Goal: Task Accomplishment & Management: Manage account settings

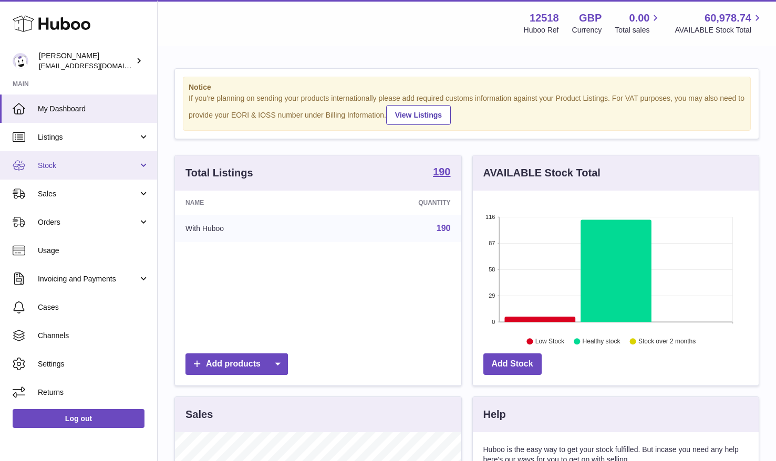
scroll to position [164, 286]
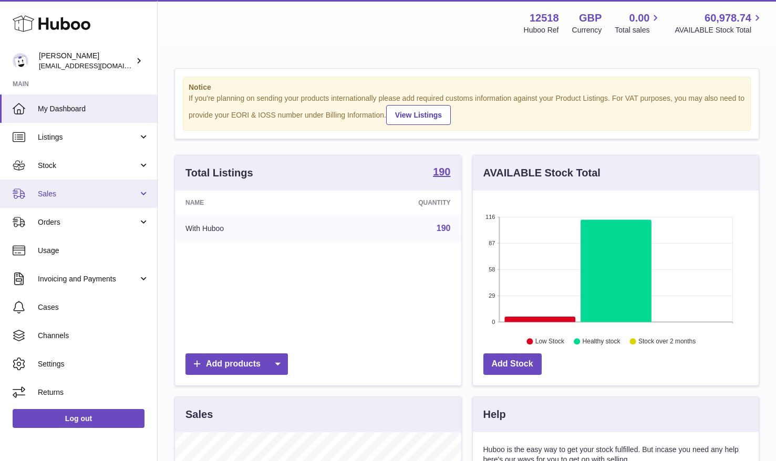
click at [66, 196] on span "Sales" at bounding box center [88, 194] width 100 height 10
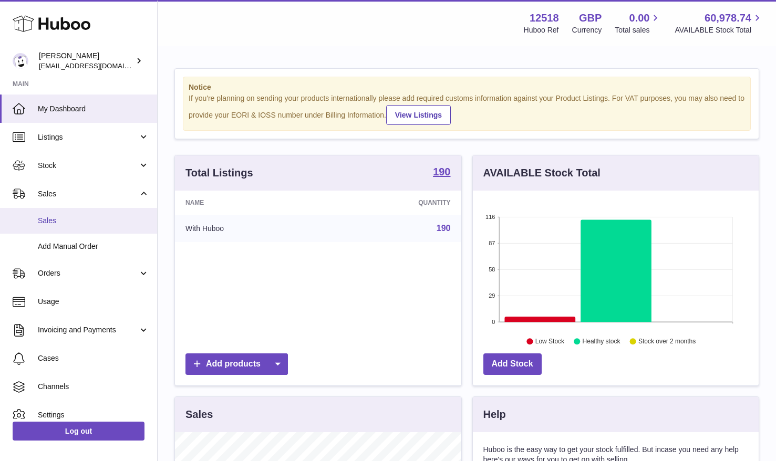
click at [59, 221] on span "Sales" at bounding box center [93, 221] width 111 height 10
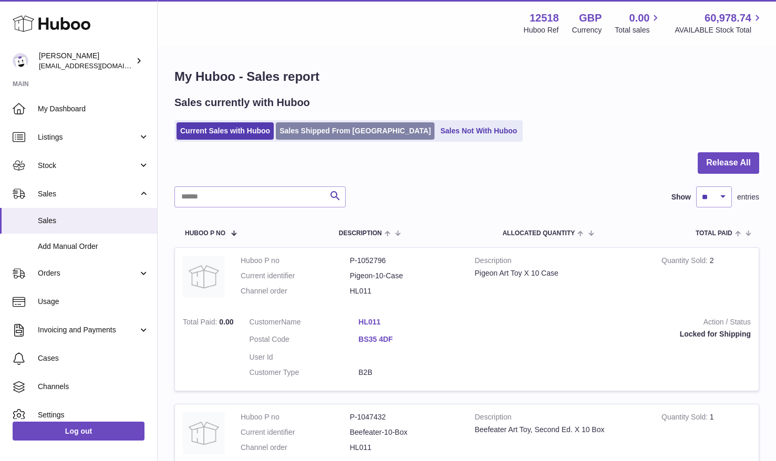
click at [327, 131] on link "Sales Shipped From [GEOGRAPHIC_DATA]" at bounding box center [355, 130] width 159 height 17
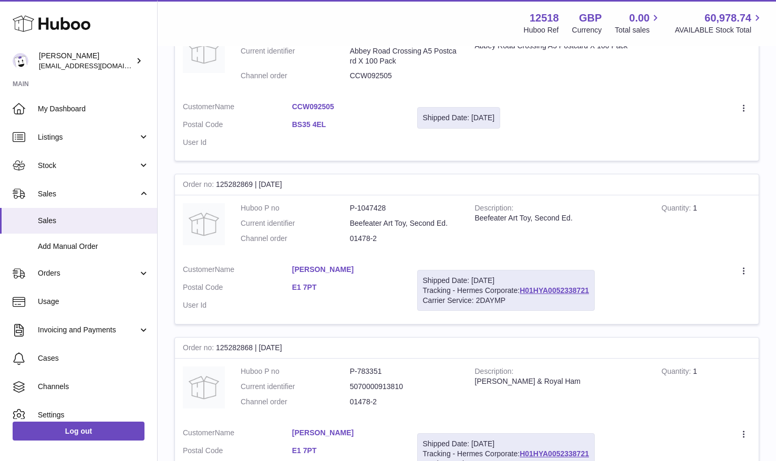
scroll to position [555, 0]
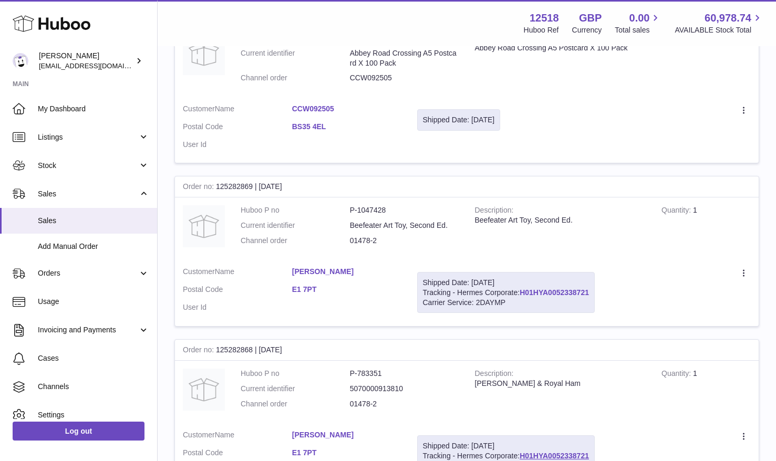
drag, startPoint x: 593, startPoint y: 294, endPoint x: 525, endPoint y: 291, distance: 68.9
click at [523, 291] on div "Shipped Date: 23rd Sep 2025 Tracking - Hermes Corporate: H01HYA0052338721 Carri…" at bounding box center [506, 293] width 178 height 42
copy link "H01HYA0052338721"
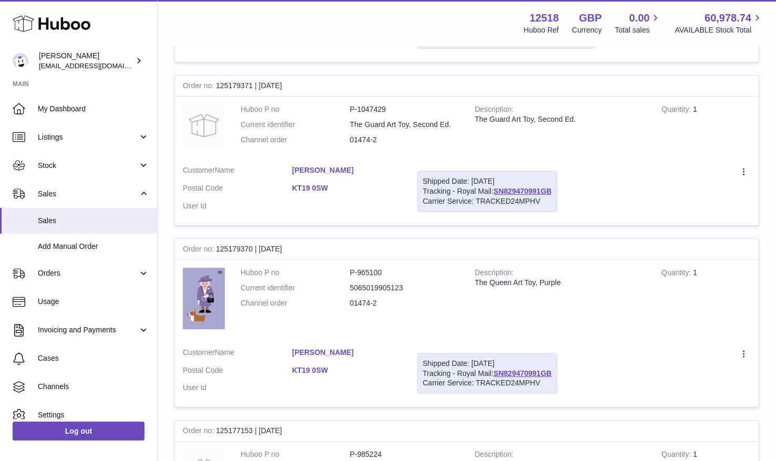
scroll to position [993, 0]
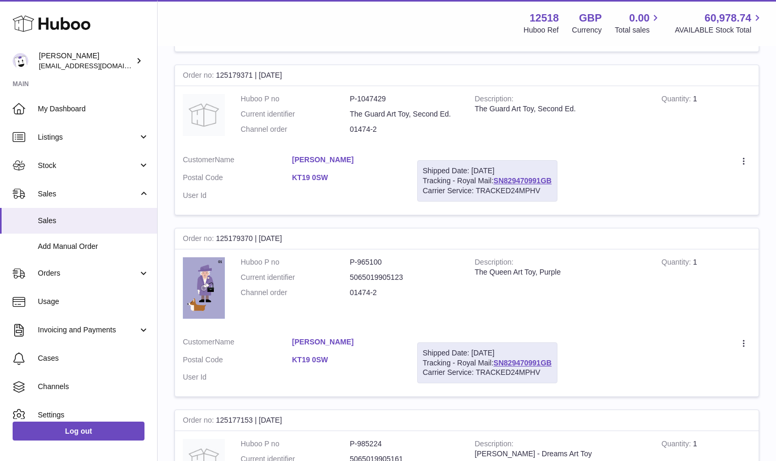
drag, startPoint x: 557, startPoint y: 181, endPoint x: 495, endPoint y: 186, distance: 62.7
click at [496, 178] on div "Shipped Date: 23rd Sep 2025 Tracking - Royal Mail: SN829470991GB Carrier Servic…" at bounding box center [487, 181] width 140 height 42
copy link "SN829470991GB"
click at [554, 161] on div "Shipped Date: 23rd Sep 2025 Tracking - Royal Mail: SN829470991GB Carrier Servic…" at bounding box center [487, 181] width 140 height 42
click at [542, 181] on link "SN829470991GB" at bounding box center [523, 181] width 58 height 8
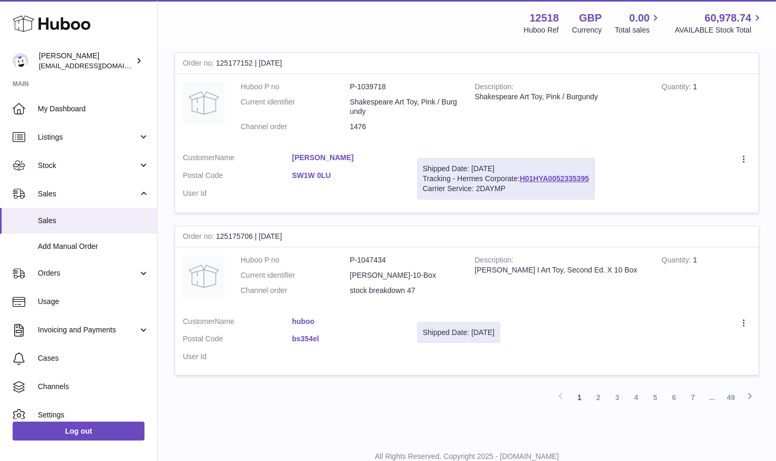
scroll to position [1517, 0]
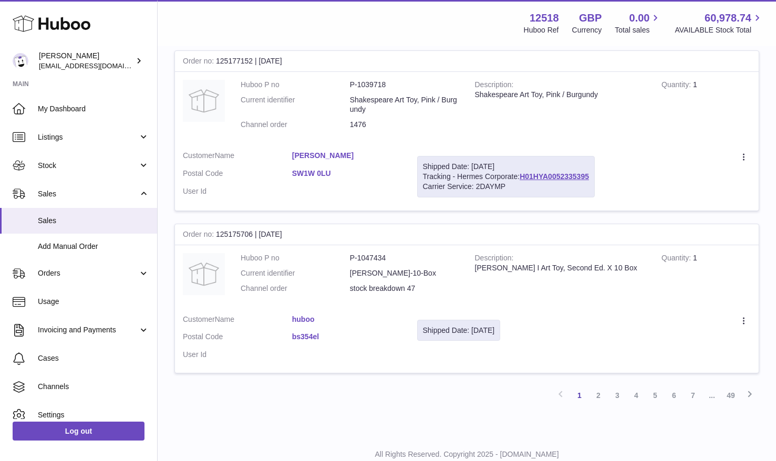
click at [599, 393] on link "2" at bounding box center [598, 395] width 19 height 19
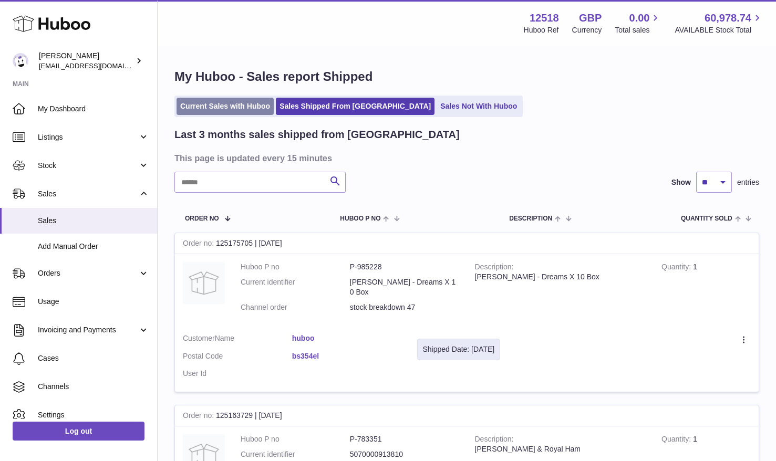
click at [239, 108] on link "Current Sales with Huboo" at bounding box center [225, 106] width 97 height 17
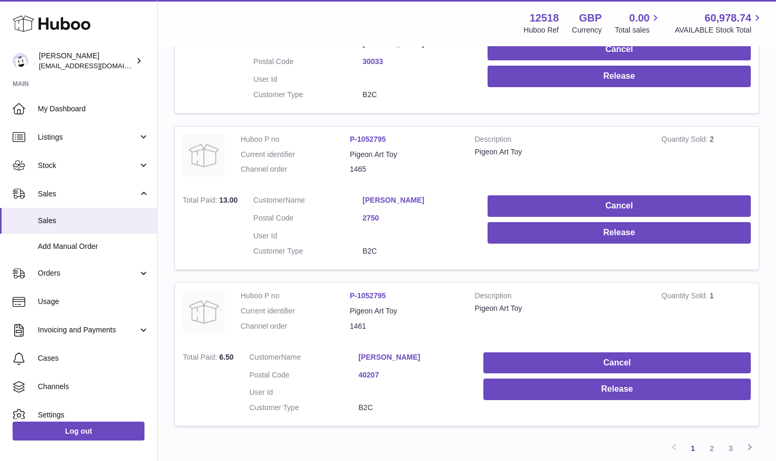
scroll to position [1377, 0]
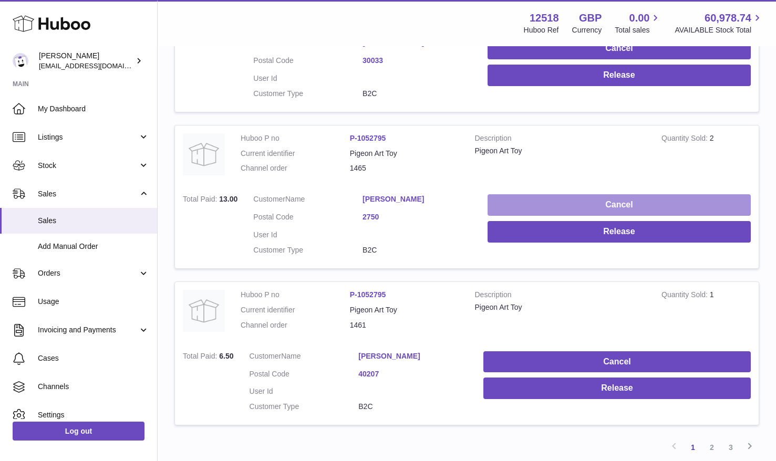
click at [644, 207] on button "Cancel" at bounding box center [619, 205] width 263 height 22
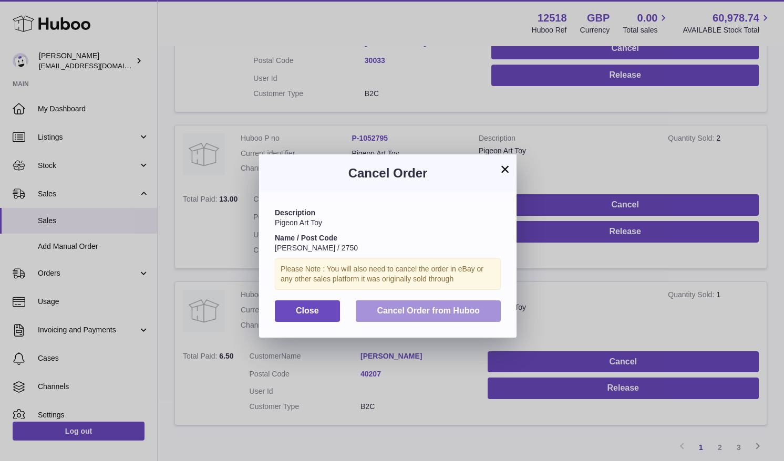
click at [473, 310] on span "Cancel Order from Huboo" at bounding box center [428, 310] width 103 height 9
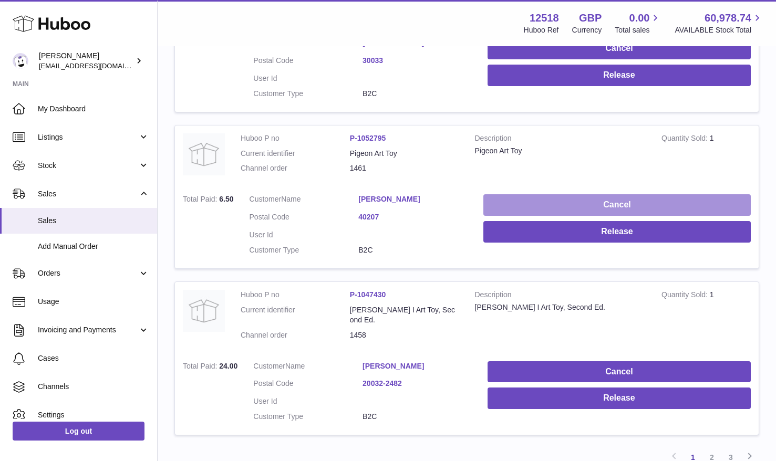
click at [658, 205] on button "Cancel" at bounding box center [618, 205] width 268 height 22
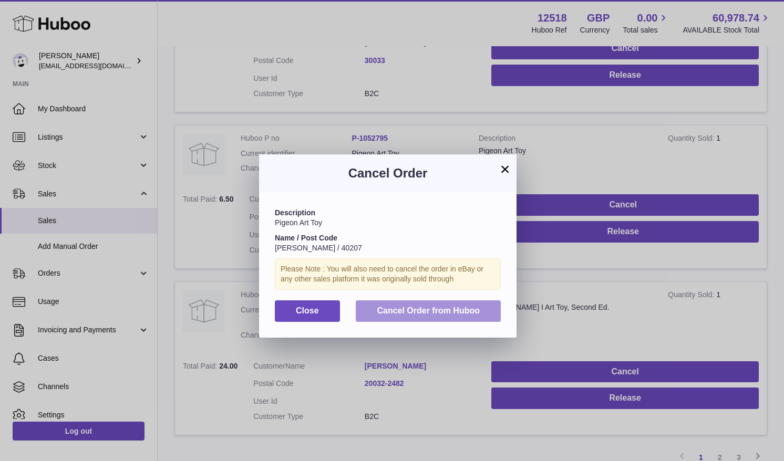
click at [450, 316] on button "Cancel Order from Huboo" at bounding box center [428, 312] width 145 height 22
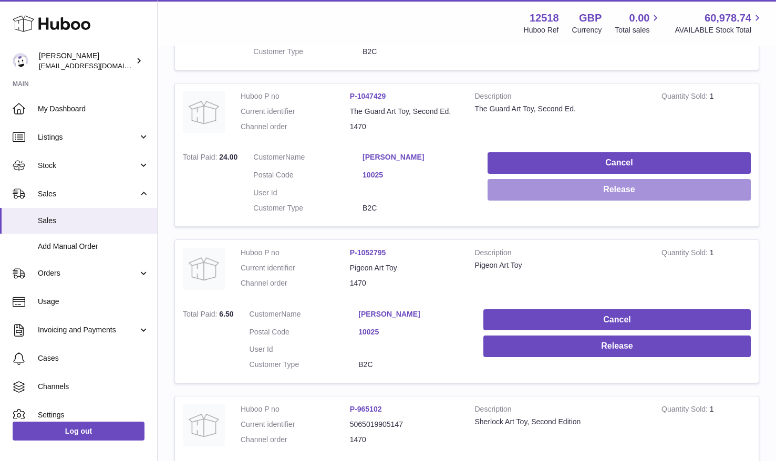
scroll to position [795, 0]
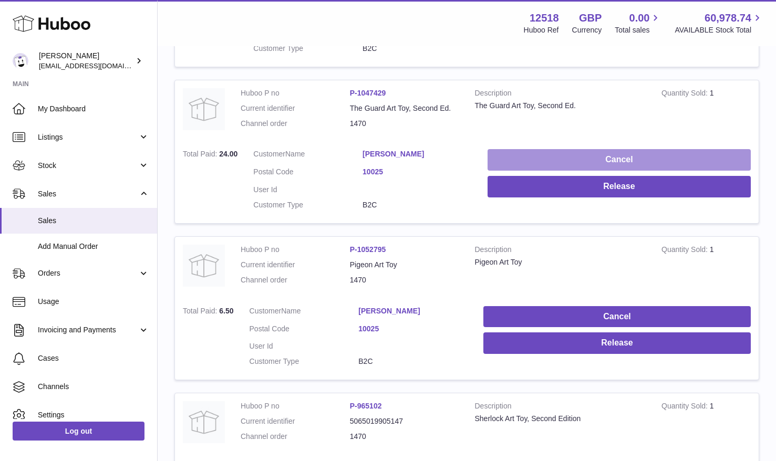
click at [643, 159] on button "Cancel" at bounding box center [619, 160] width 263 height 22
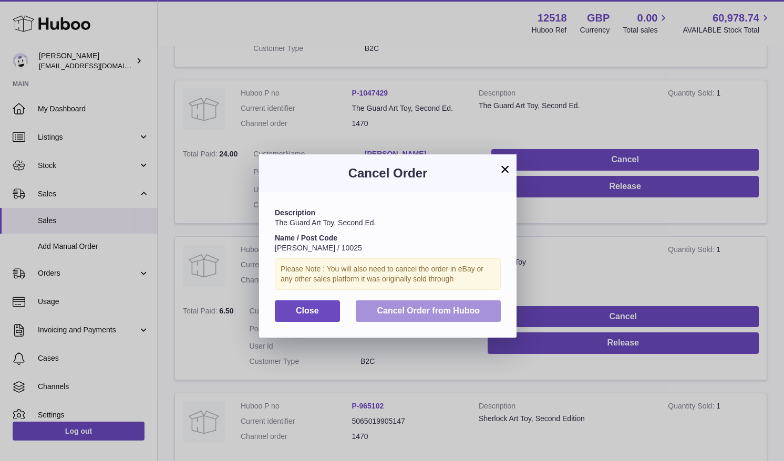
click at [466, 311] on span "Cancel Order from Huboo" at bounding box center [428, 310] width 103 height 9
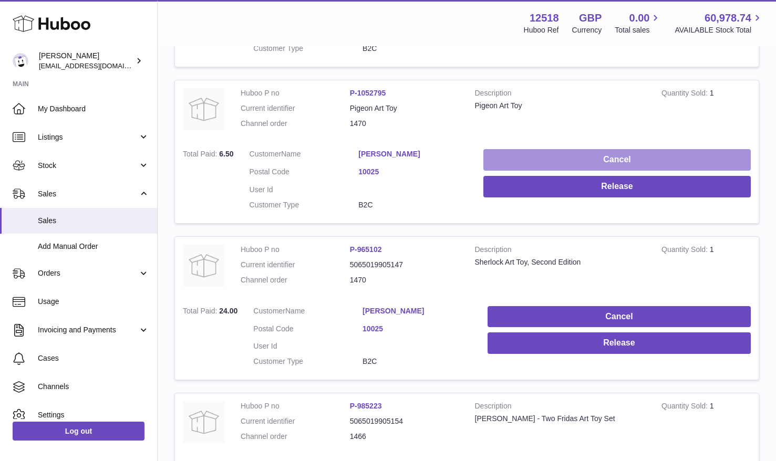
click at [644, 164] on button "Cancel" at bounding box center [618, 160] width 268 height 22
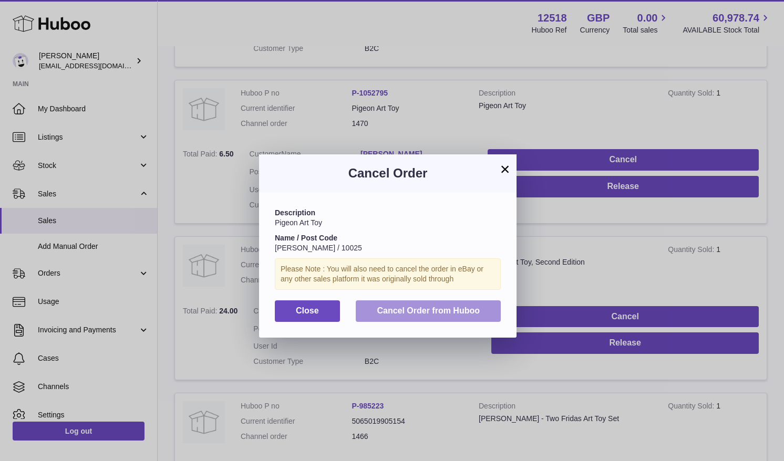
click at [476, 302] on button "Cancel Order from Huboo" at bounding box center [428, 312] width 145 height 22
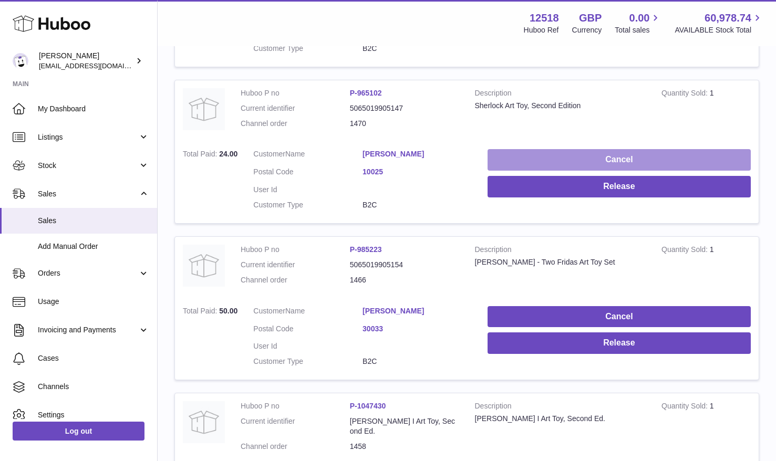
click at [625, 159] on button "Cancel" at bounding box center [619, 160] width 263 height 22
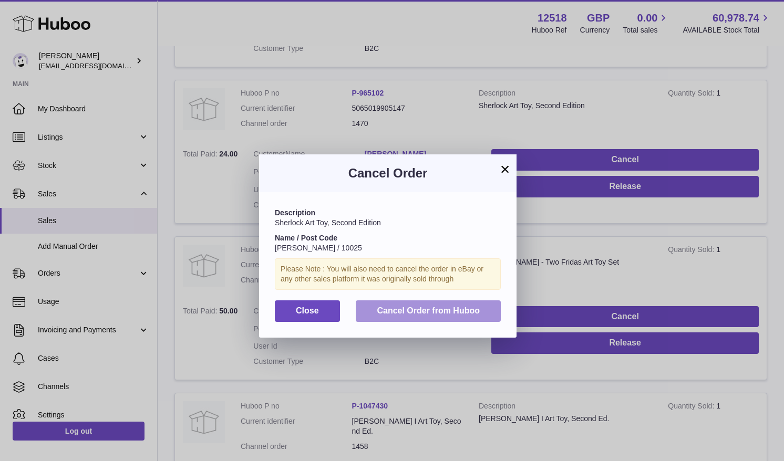
click at [472, 304] on button "Cancel Order from Huboo" at bounding box center [428, 312] width 145 height 22
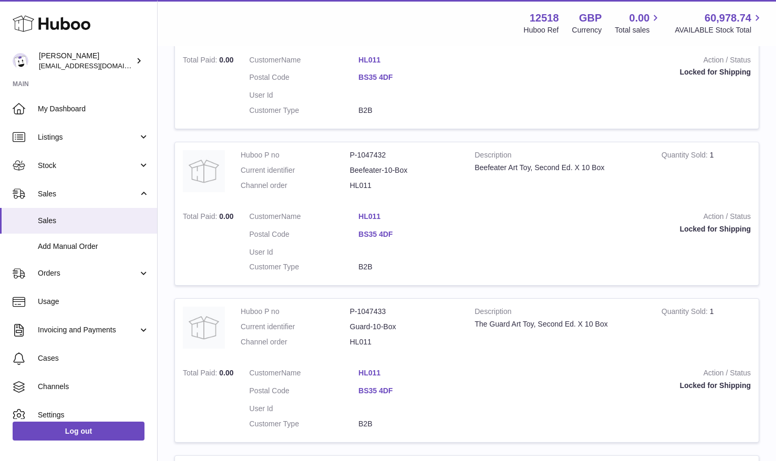
scroll to position [0, 0]
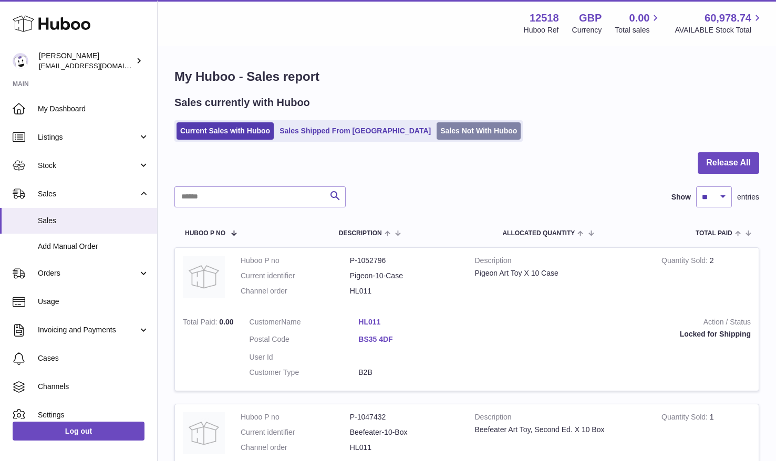
click at [437, 135] on link "Sales Not With Huboo" at bounding box center [479, 130] width 84 height 17
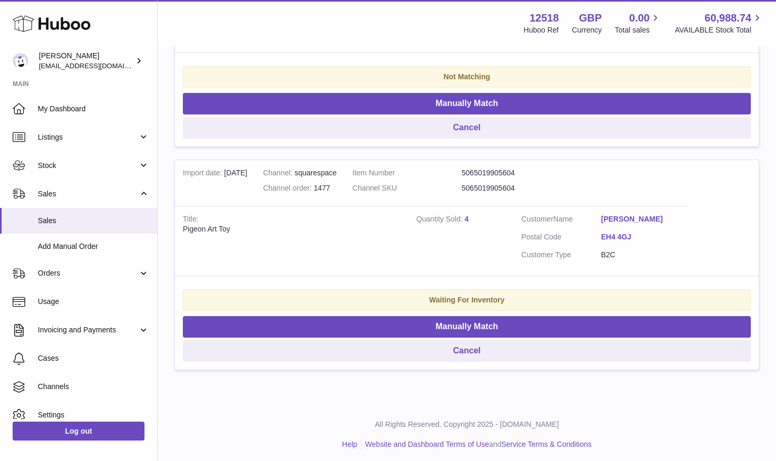
scroll to position [348, 0]
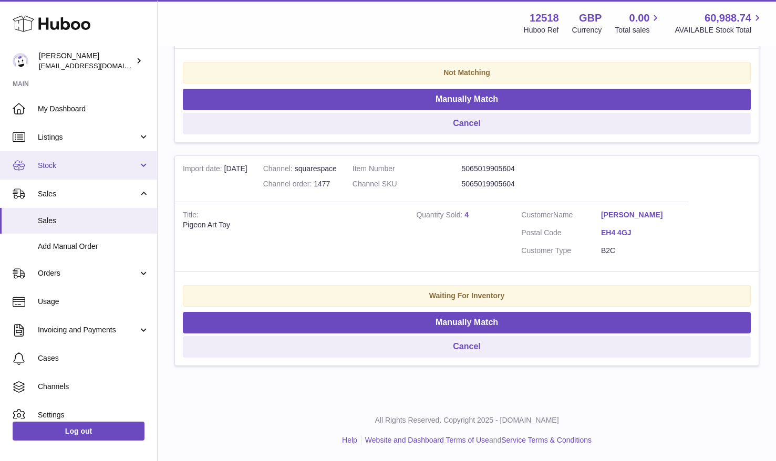
click at [61, 168] on span "Stock" at bounding box center [88, 166] width 100 height 10
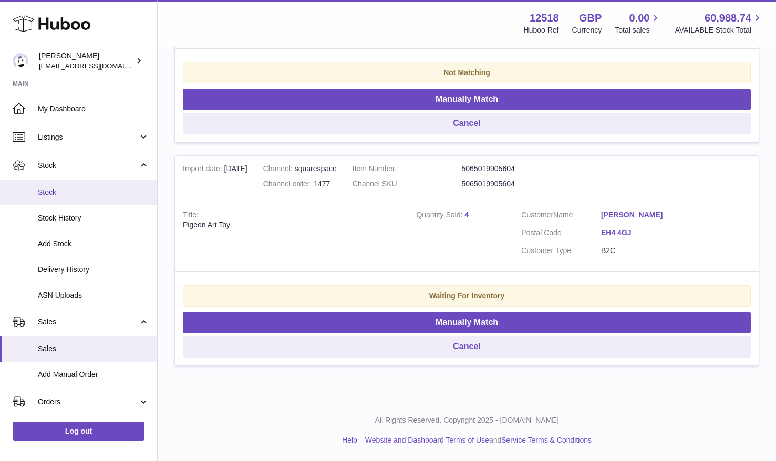
click at [55, 193] on span "Stock" at bounding box center [93, 193] width 111 height 10
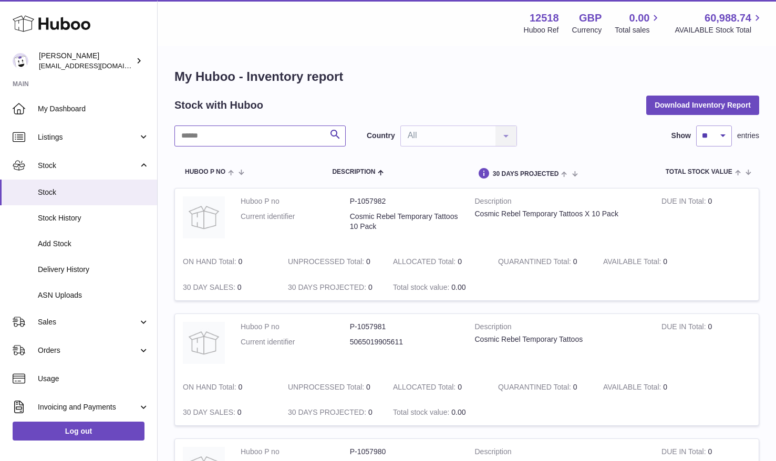
drag, startPoint x: 278, startPoint y: 141, endPoint x: 278, endPoint y: 136, distance: 5.3
click at [278, 138] on input "text" at bounding box center [259, 136] width 171 height 21
type input "******"
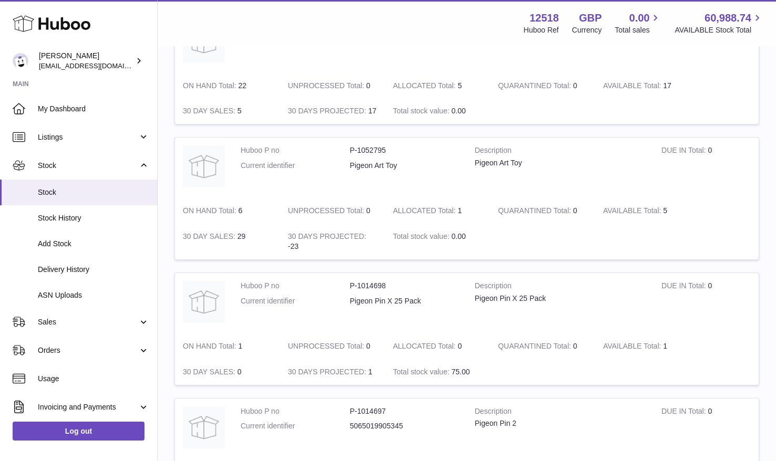
scroll to position [303, 0]
click at [47, 322] on span "Sales" at bounding box center [88, 322] width 100 height 10
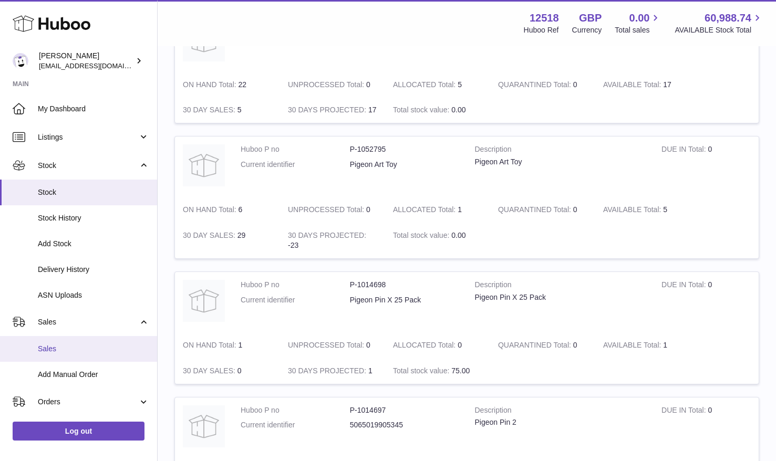
click at [50, 341] on link "Sales" at bounding box center [78, 349] width 157 height 26
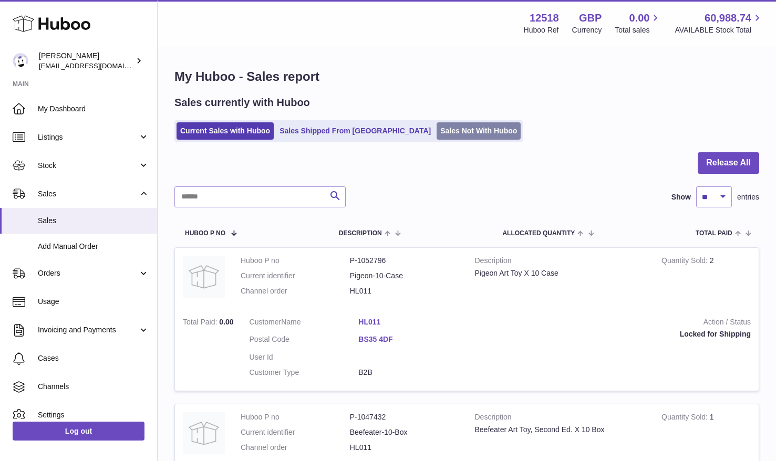
click at [444, 127] on link "Sales Not With Huboo" at bounding box center [479, 130] width 84 height 17
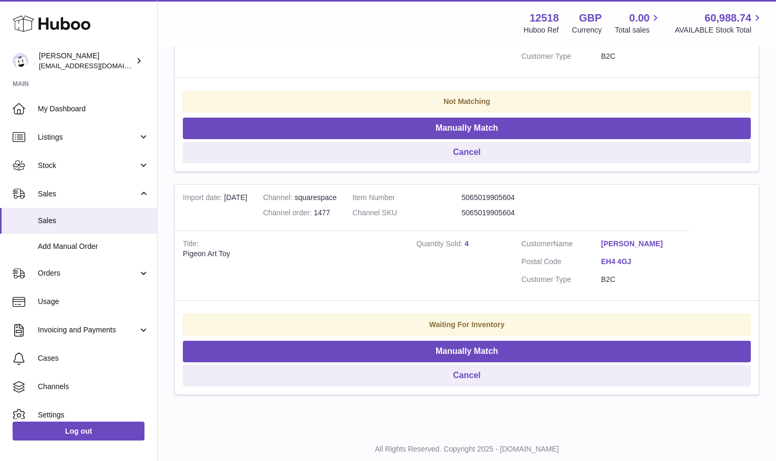
scroll to position [348, 0]
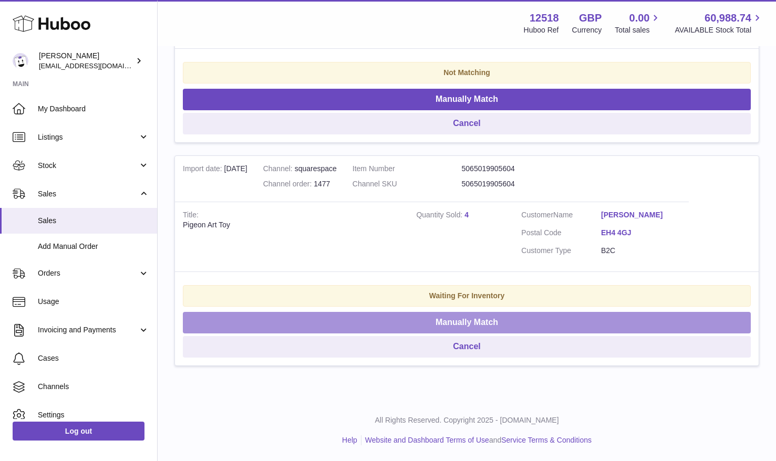
click at [449, 324] on button "Manually Match" at bounding box center [467, 323] width 568 height 22
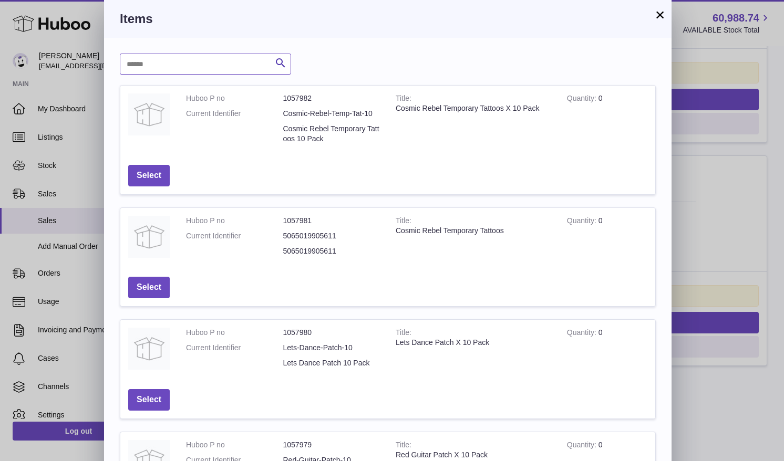
drag, startPoint x: 180, startPoint y: 67, endPoint x: 197, endPoint y: 66, distance: 16.8
click at [180, 66] on input "text" at bounding box center [205, 64] width 171 height 21
type input "******"
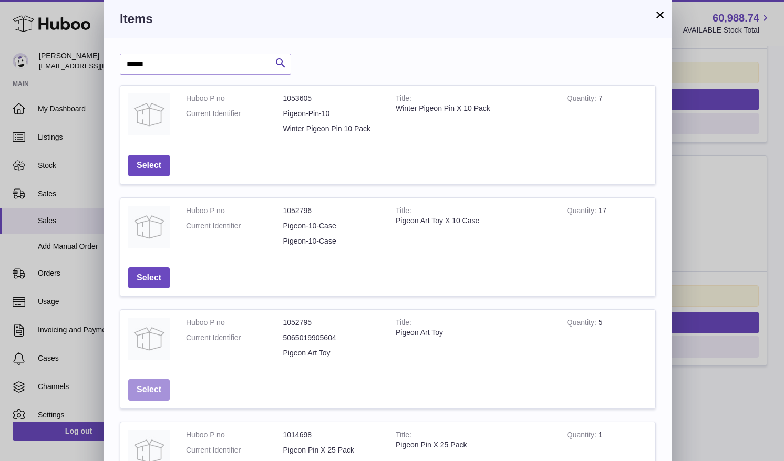
click at [155, 393] on button "Select" at bounding box center [149, 390] width 42 height 22
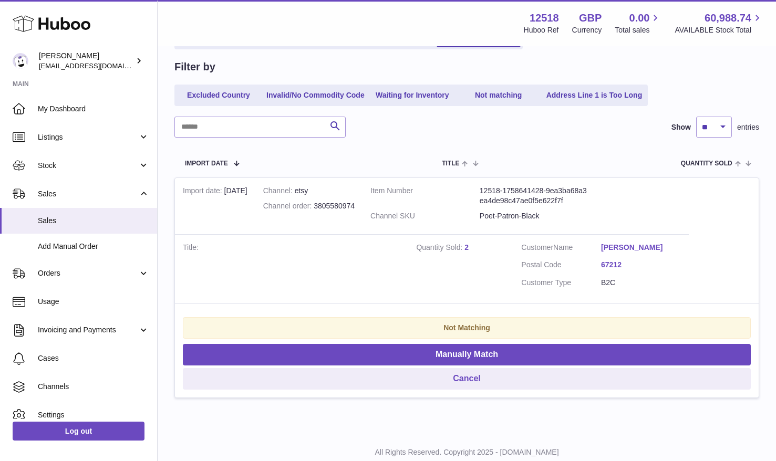
scroll to position [0, 0]
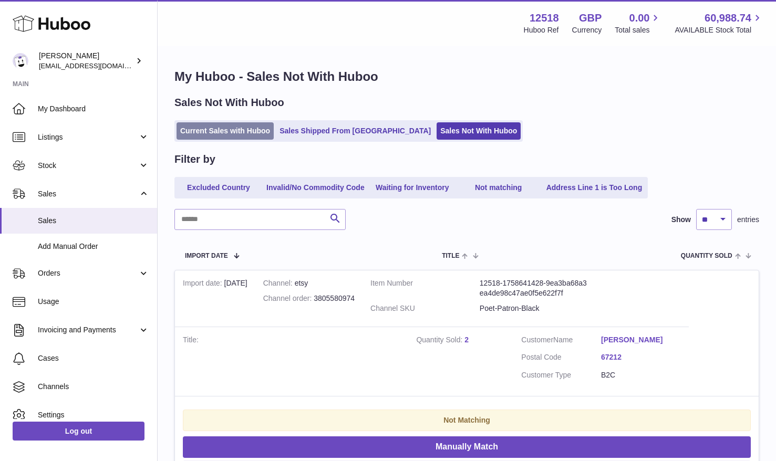
click at [231, 126] on link "Current Sales with Huboo" at bounding box center [225, 130] width 97 height 17
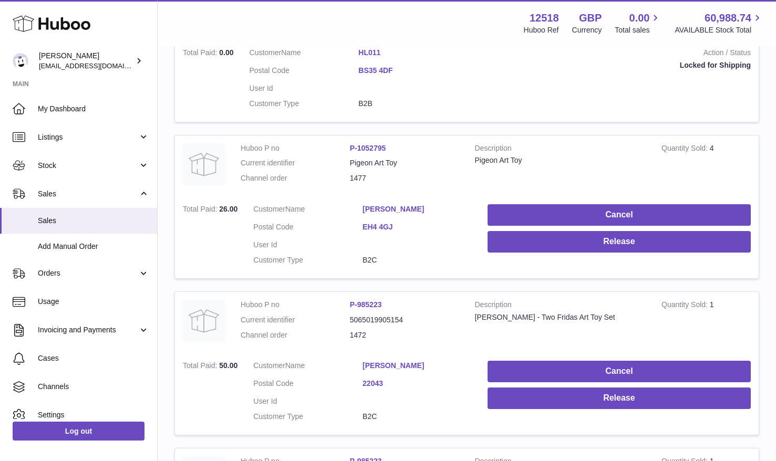
scroll to position [584, 0]
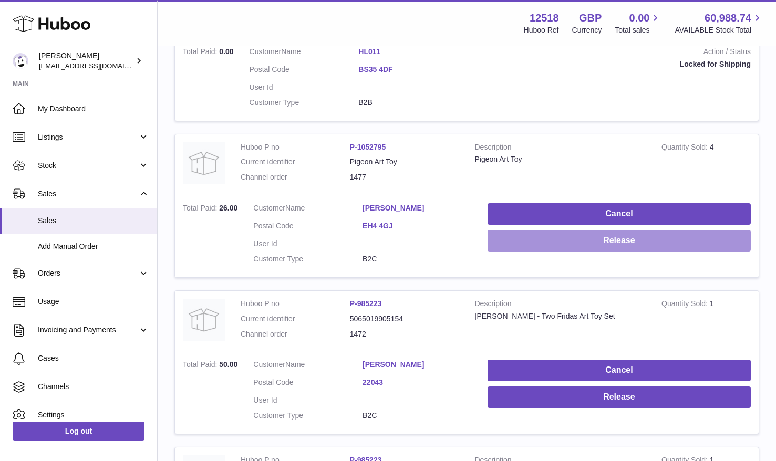
click at [652, 246] on button "Release" at bounding box center [619, 241] width 263 height 22
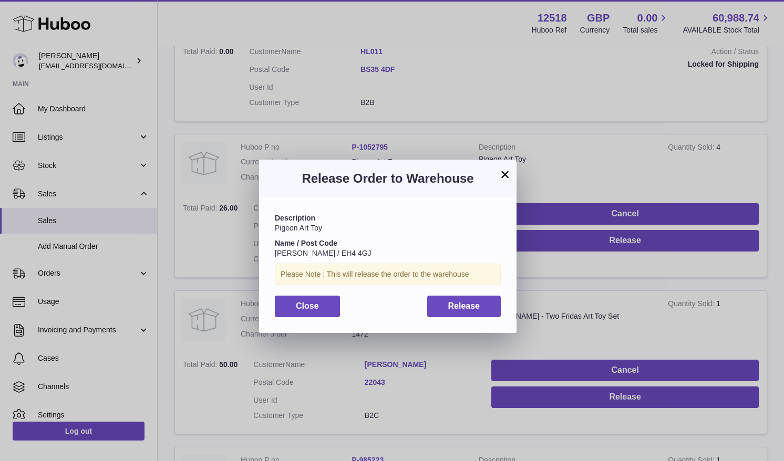
drag, startPoint x: 501, startPoint y: 178, endPoint x: 519, endPoint y: 148, distance: 34.4
click at [502, 177] on button "×" at bounding box center [505, 174] width 13 height 13
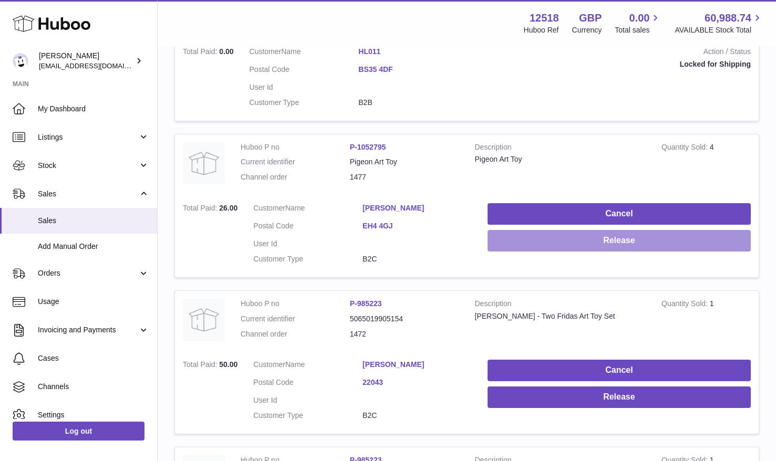
click at [593, 242] on button "Release" at bounding box center [619, 241] width 263 height 22
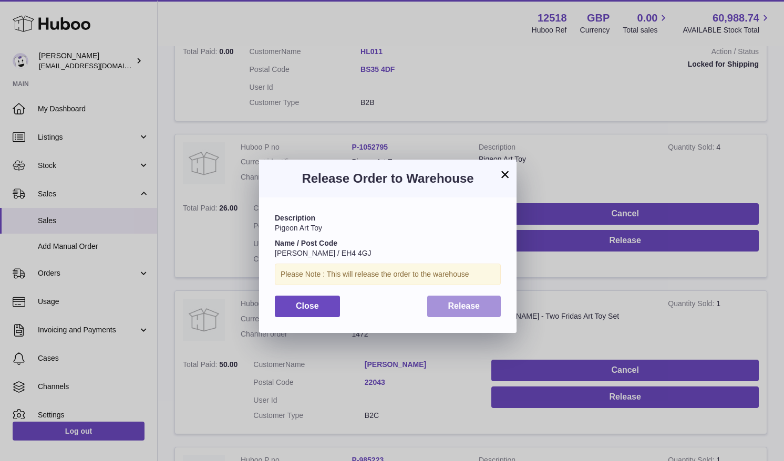
click at [490, 309] on button "Release" at bounding box center [464, 307] width 74 height 22
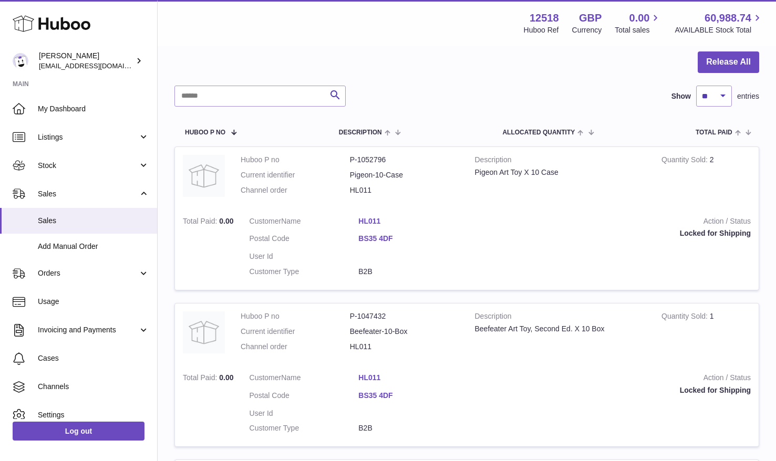
scroll to position [0, 0]
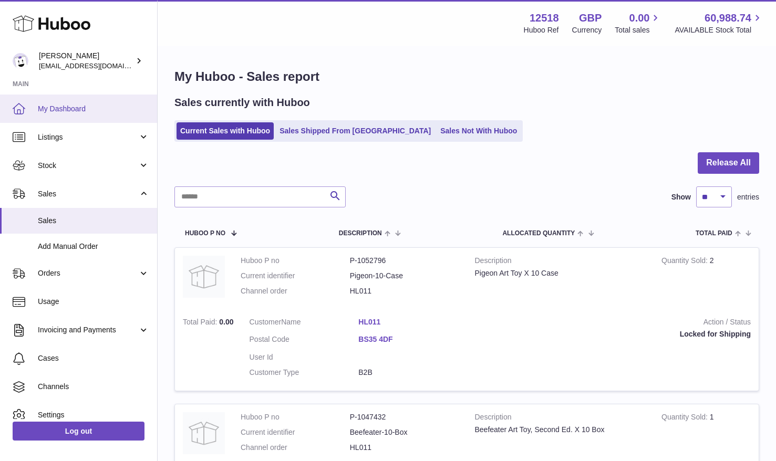
click at [84, 115] on link "My Dashboard" at bounding box center [78, 109] width 157 height 28
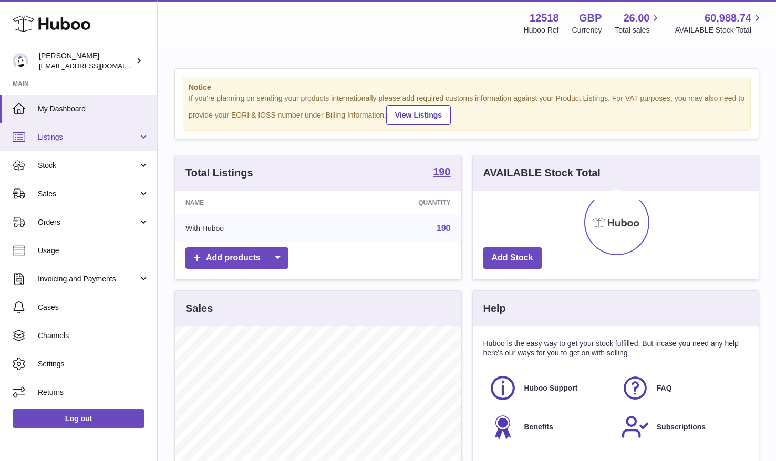
scroll to position [164, 286]
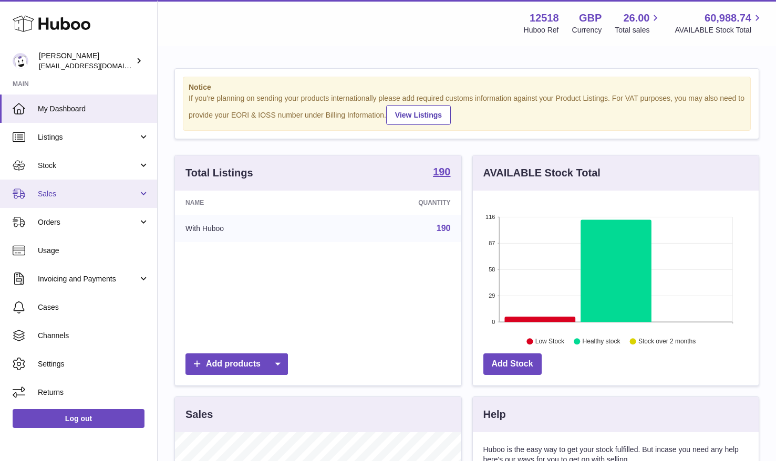
click at [58, 196] on span "Sales" at bounding box center [88, 194] width 100 height 10
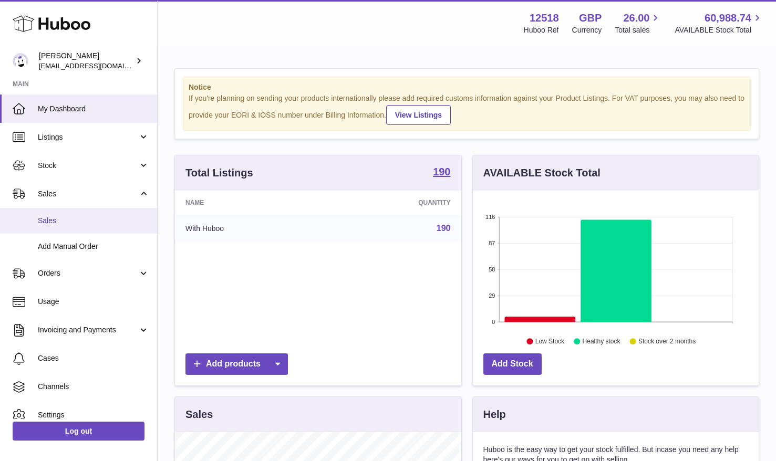
click at [49, 220] on span "Sales" at bounding box center [93, 221] width 111 height 10
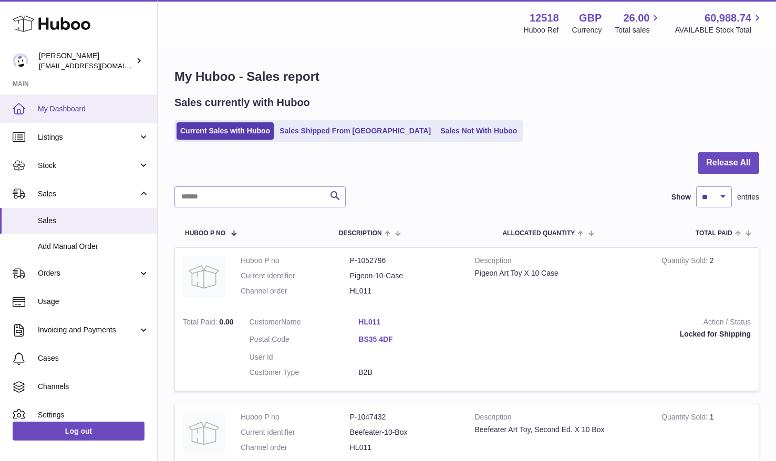
click at [89, 108] on span "My Dashboard" at bounding box center [93, 109] width 111 height 10
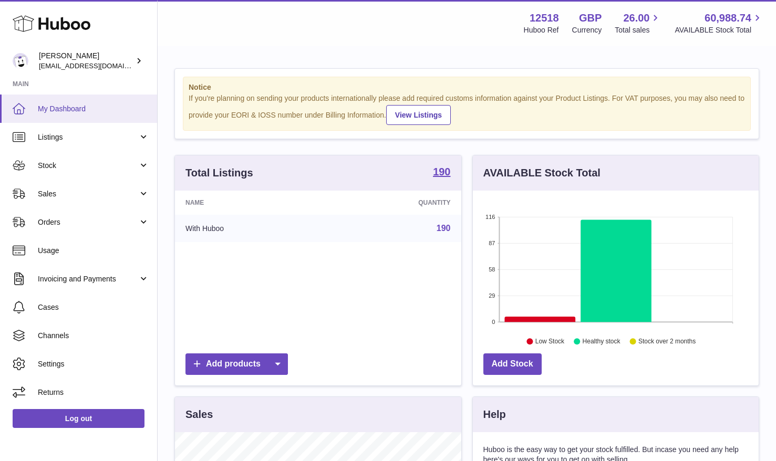
scroll to position [164, 286]
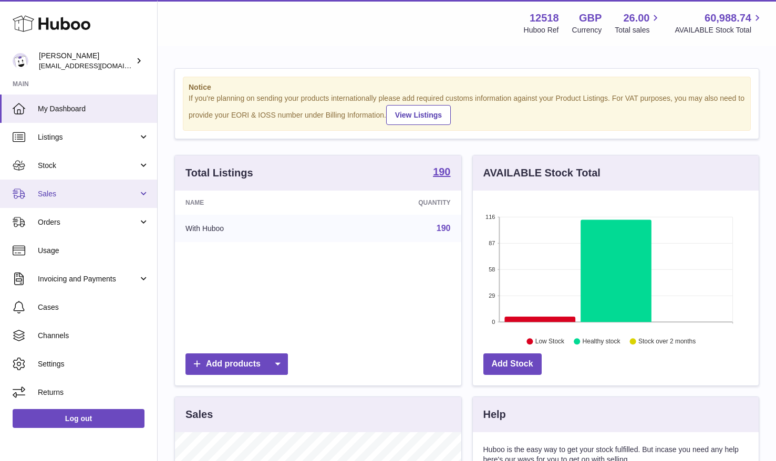
click at [75, 190] on span "Sales" at bounding box center [88, 194] width 100 height 10
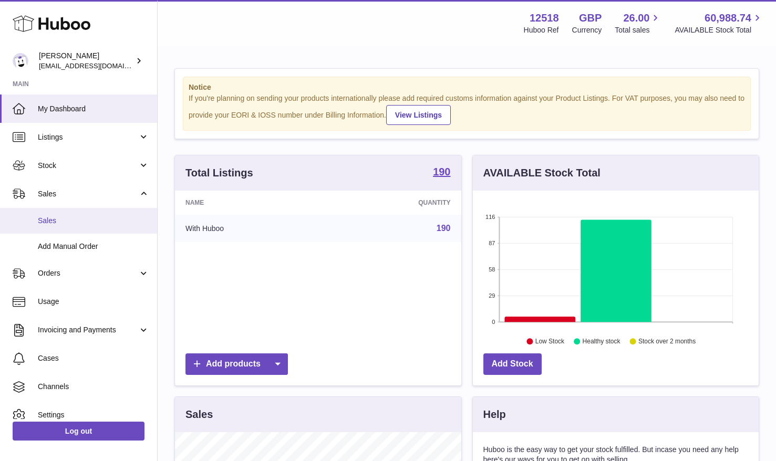
click at [65, 218] on span "Sales" at bounding box center [93, 221] width 111 height 10
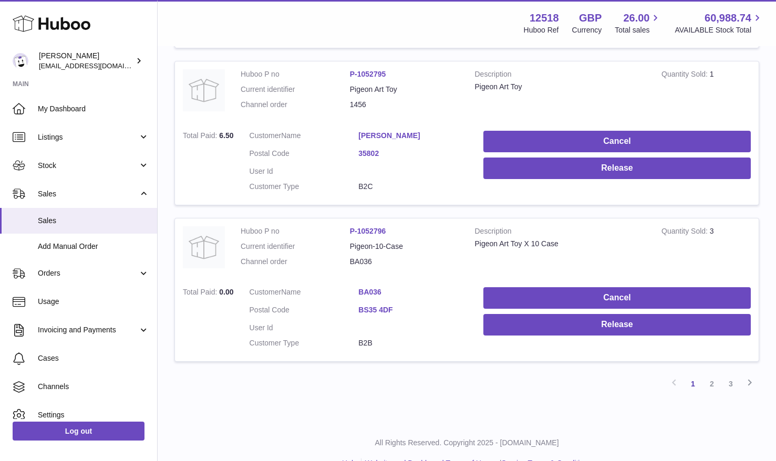
scroll to position [1463, 0]
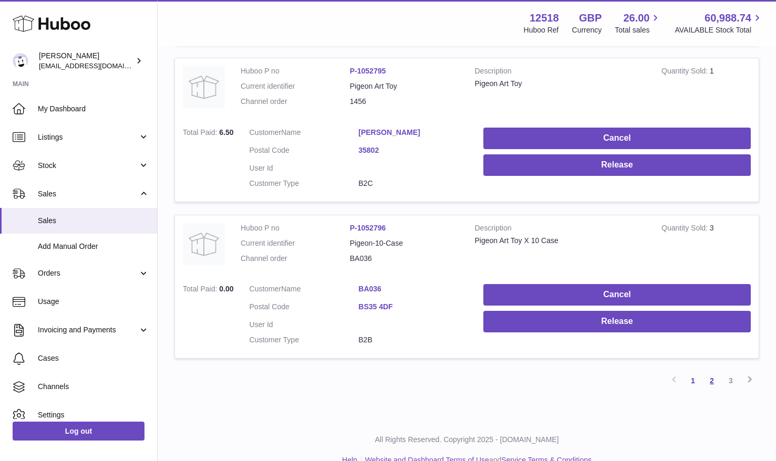
click at [714, 372] on link "2" at bounding box center [712, 381] width 19 height 19
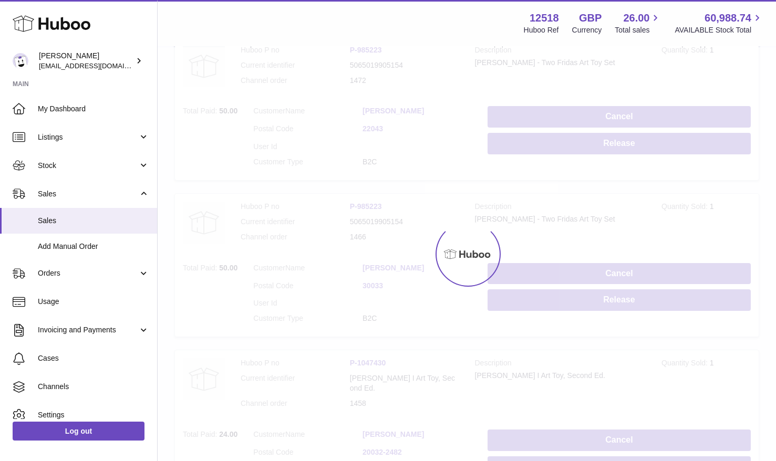
scroll to position [47, 0]
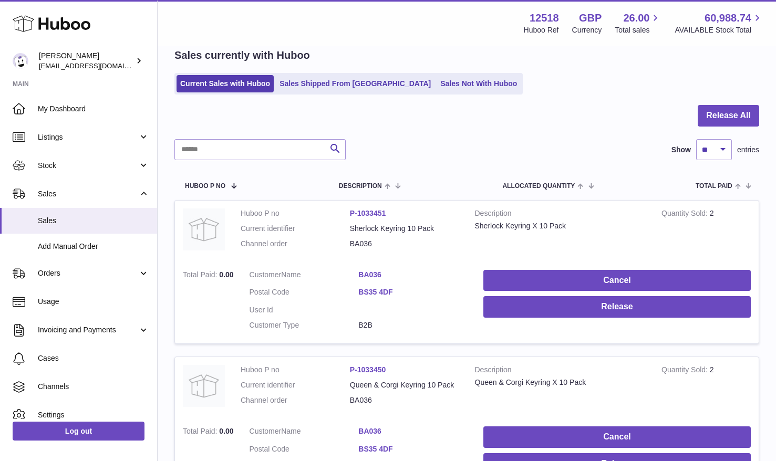
click at [722, 208] on td "Quantity Sold 2" at bounding box center [706, 231] width 105 height 61
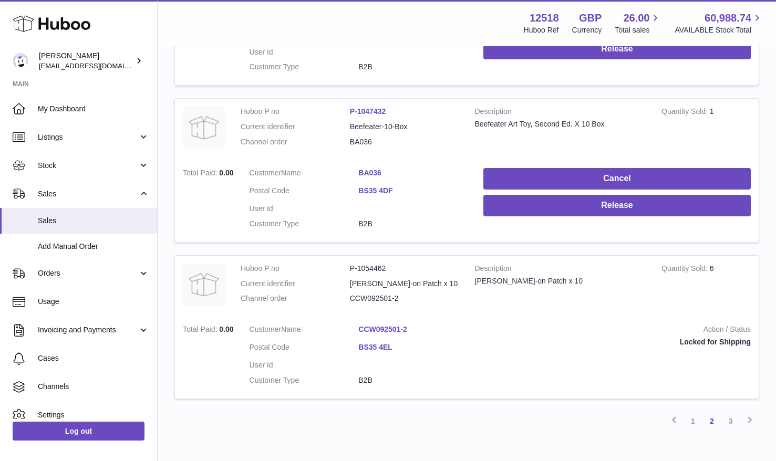
scroll to position [1463, 0]
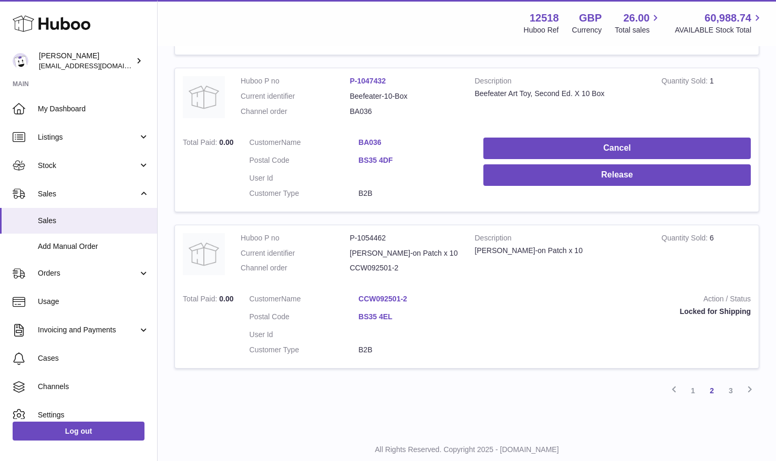
click at [731, 382] on link "3" at bounding box center [731, 391] width 19 height 19
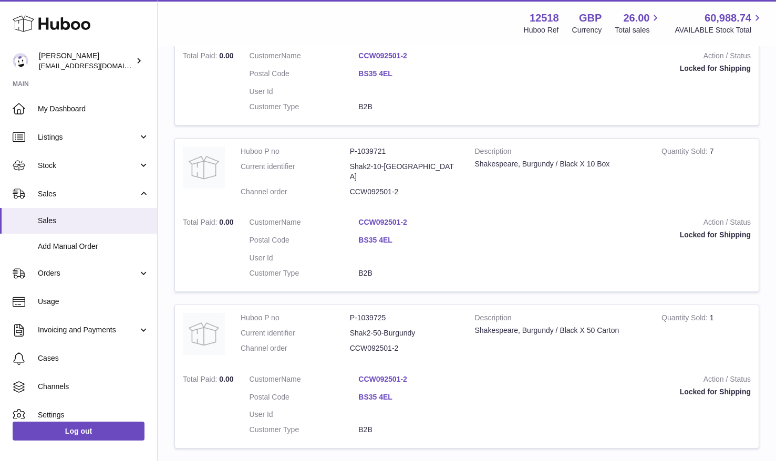
scroll to position [702, 0]
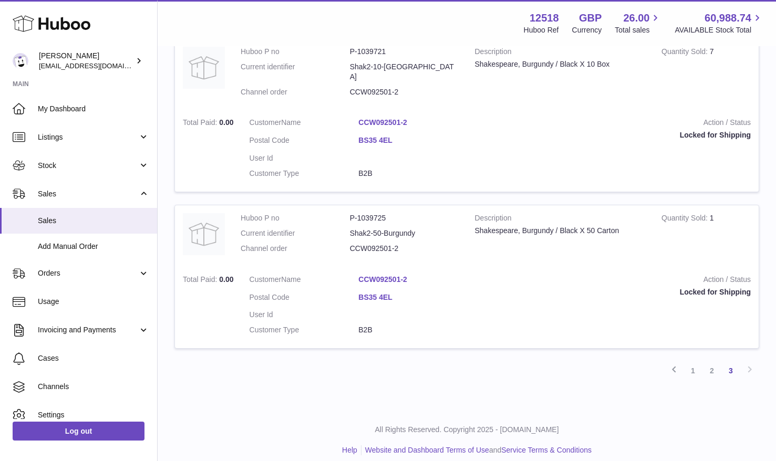
click at [696, 366] on link "1" at bounding box center [693, 371] width 19 height 19
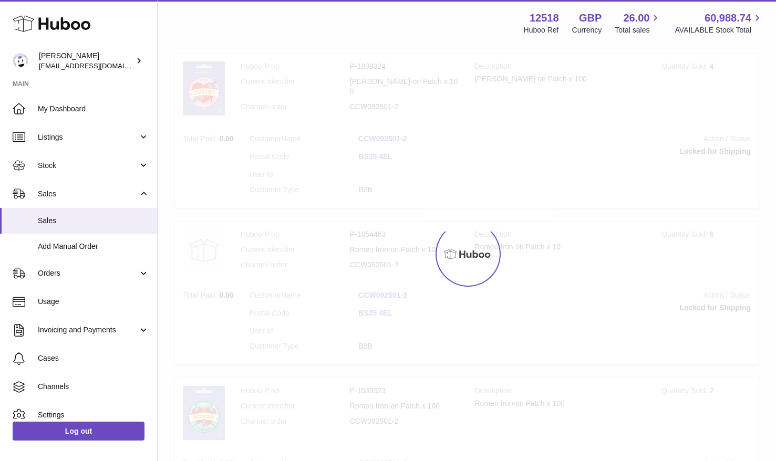
scroll to position [47, 0]
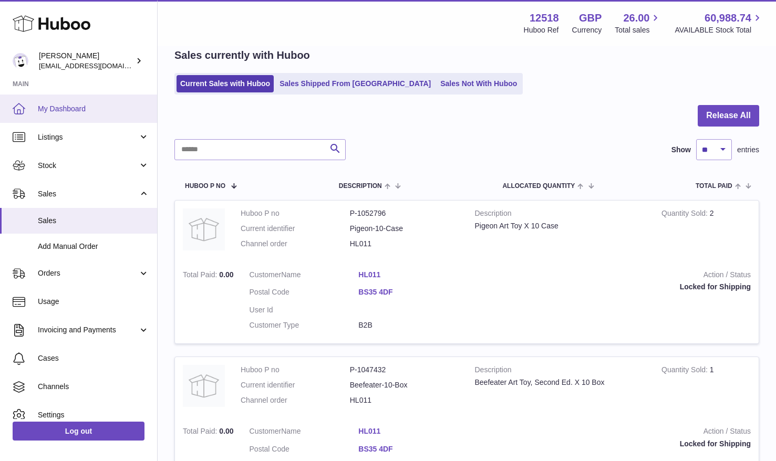
click at [60, 111] on span "My Dashboard" at bounding box center [93, 109] width 111 height 10
